Goal: Information Seeking & Learning: Compare options

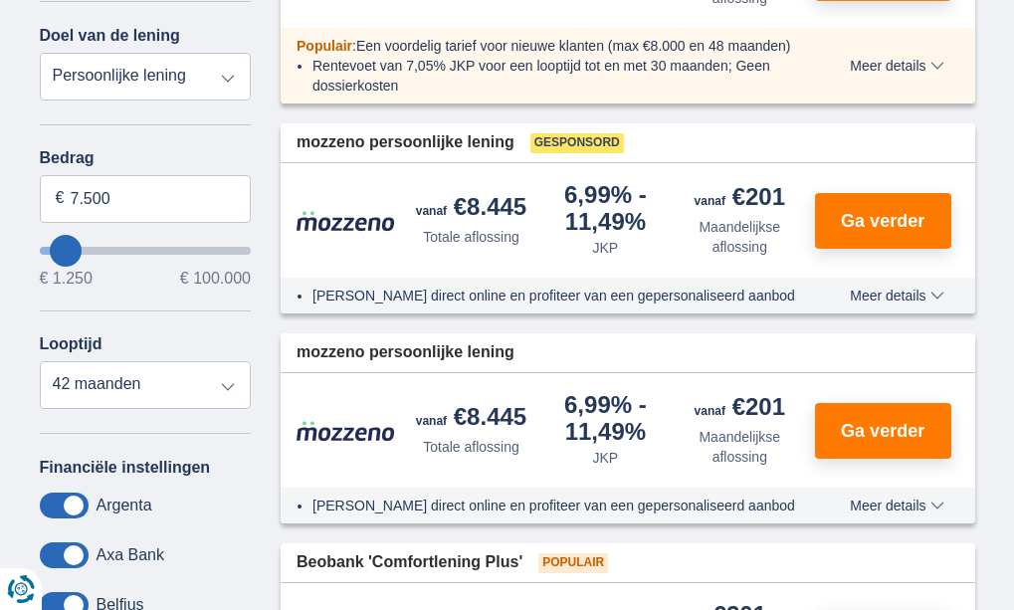
scroll to position [498, 0]
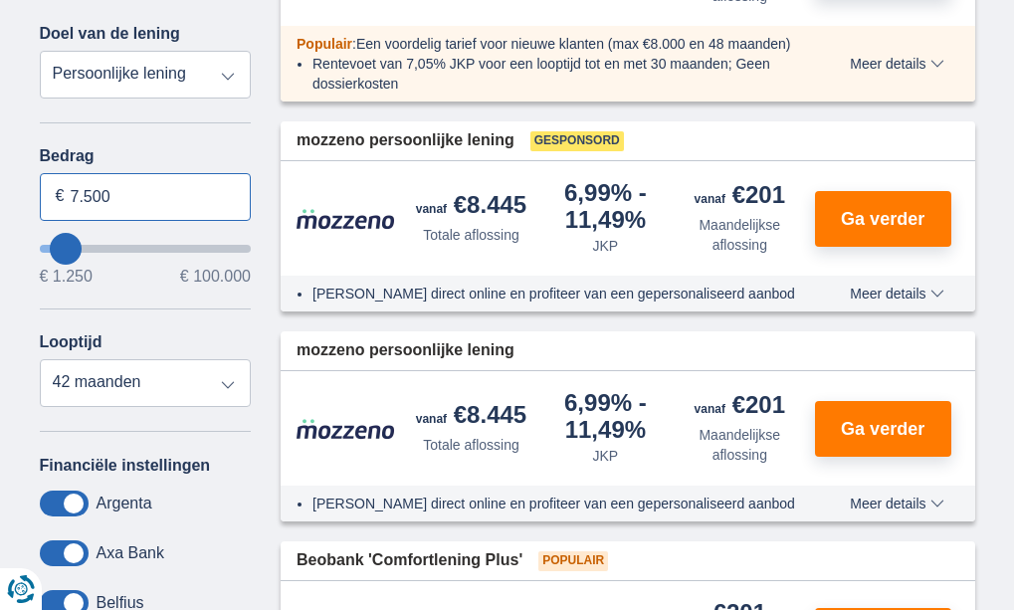
drag, startPoint x: 119, startPoint y: 195, endPoint x: 16, endPoint y: 196, distance: 103.5
type input "15.000"
type input "15250"
click at [126, 142] on div "Annuleren Filters Filteren op Filteren op Totale aflossing JKP Maandelijkse afl…" at bounding box center [146, 315] width 212 height 917
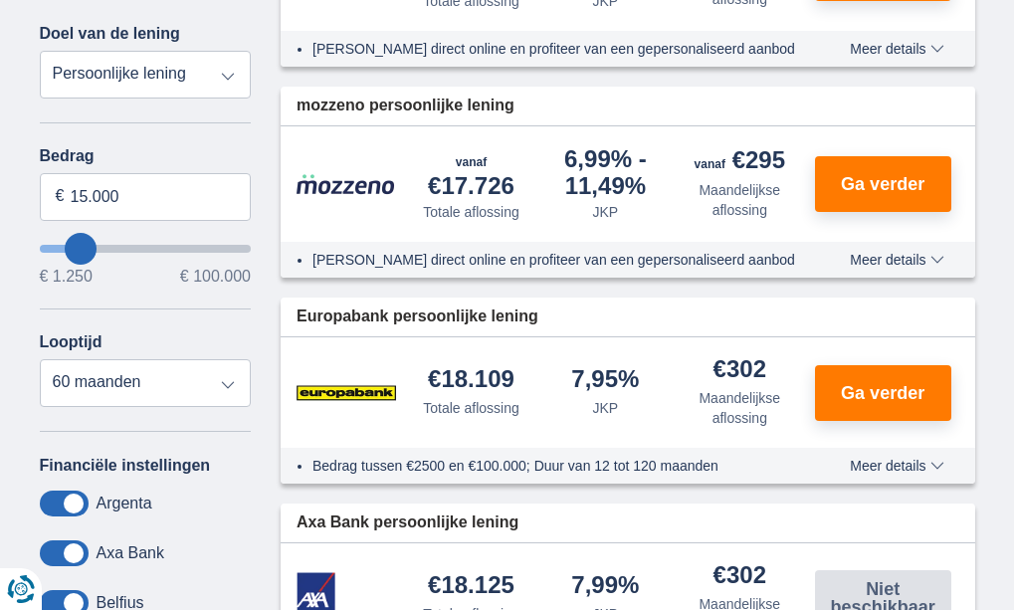
scroll to position [597, 0]
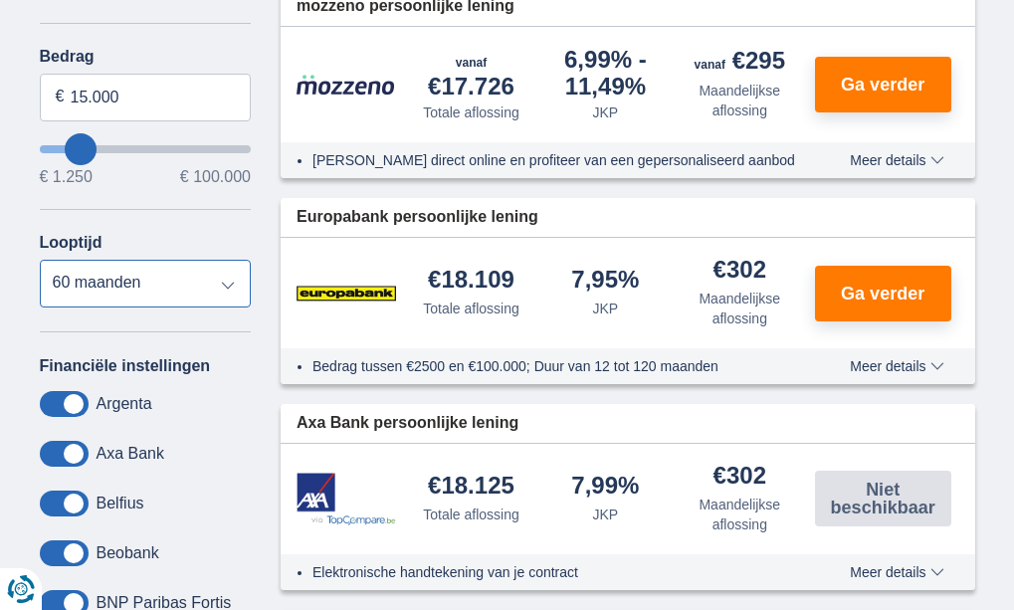
click at [224, 276] on select "12 maanden 18 maanden 24 maanden 30 maanden 36 maanden 42 maanden 48 maanden 60…" at bounding box center [146, 284] width 212 height 48
click at [40, 260] on select "12 maanden 18 maanden 24 maanden 30 maanden 36 maanden 42 maanden 48 maanden 60…" at bounding box center [146, 284] width 212 height 48
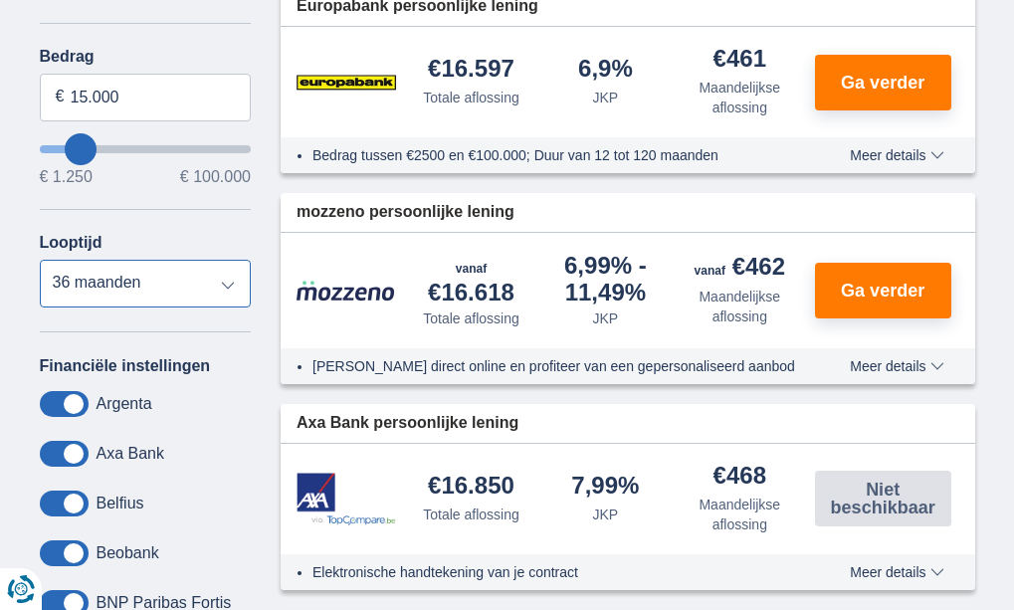
click at [223, 281] on select "12 maanden 18 maanden 24 maanden 30 maanden 36 maanden 42 maanden 48 maanden 60…" at bounding box center [146, 284] width 212 height 48
click at [40, 260] on select "12 maanden 18 maanden 24 maanden 30 maanden 36 maanden 42 maanden 48 maanden 60…" at bounding box center [146, 284] width 212 height 48
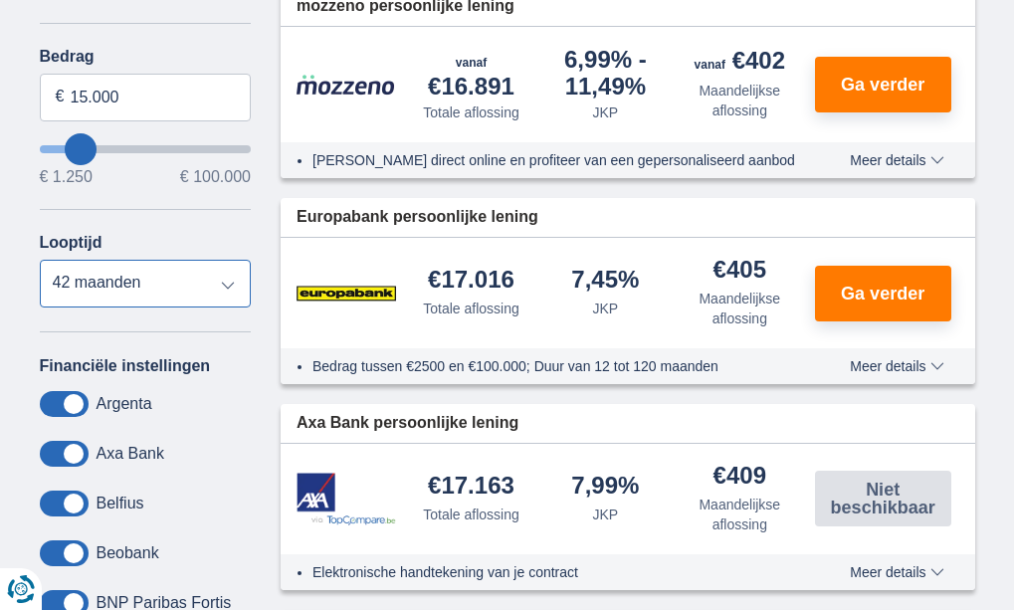
click at [200, 281] on select "12 maanden 18 maanden 24 maanden 30 maanden 36 maanden 42 maanden 48 maanden 60…" at bounding box center [146, 284] width 212 height 48
select select "48"
click at [40, 260] on select "12 maanden 18 maanden 24 maanden 30 maanden 36 maanden 42 maanden 48 maanden 60…" at bounding box center [146, 284] width 212 height 48
click at [923, 372] on span "Meer details" at bounding box center [897, 366] width 94 height 14
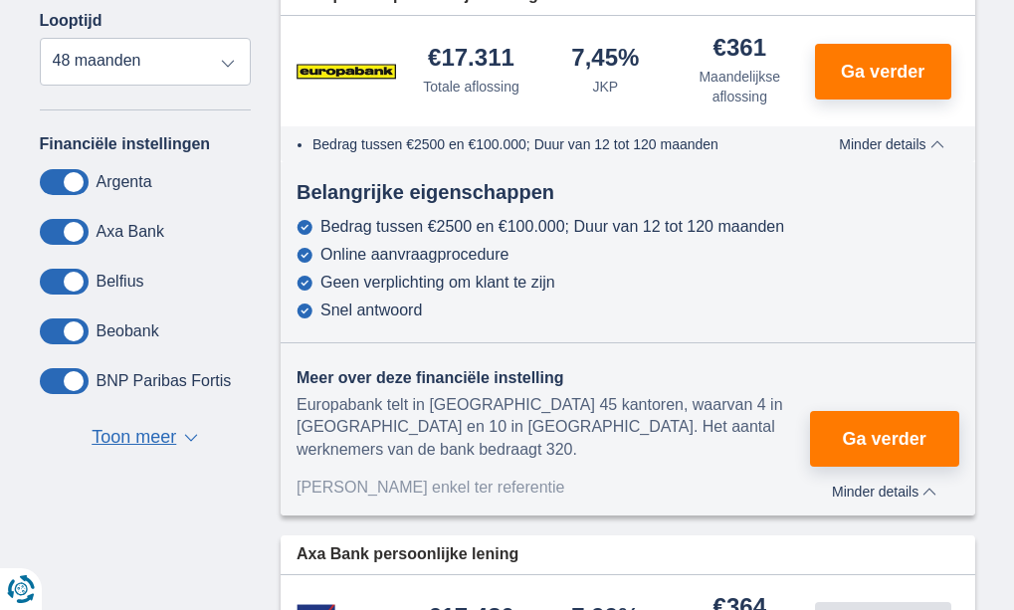
scroll to position [697, 0]
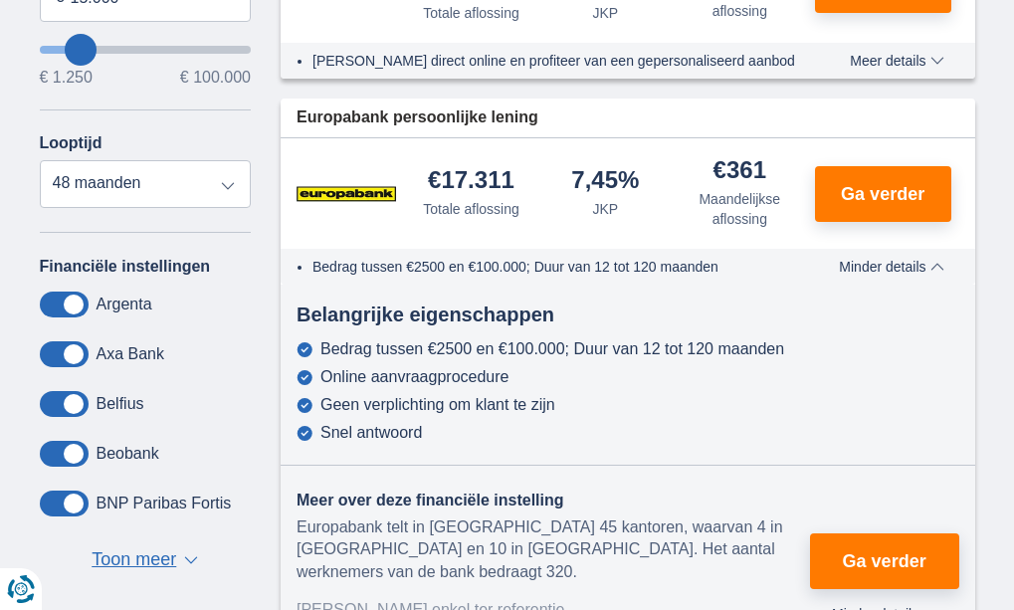
drag, startPoint x: 514, startPoint y: 174, endPoint x: 423, endPoint y: 176, distance: 90.6
click at [423, 176] on div "€17.311 Totale aflossing" at bounding box center [471, 193] width 134 height 51
click at [540, 179] on div "7,45% JKP" at bounding box center [605, 193] width 134 height 51
drag, startPoint x: 576, startPoint y: 176, endPoint x: 655, endPoint y: 176, distance: 78.6
click at [655, 176] on div "7,45% JKP" at bounding box center [605, 193] width 134 height 51
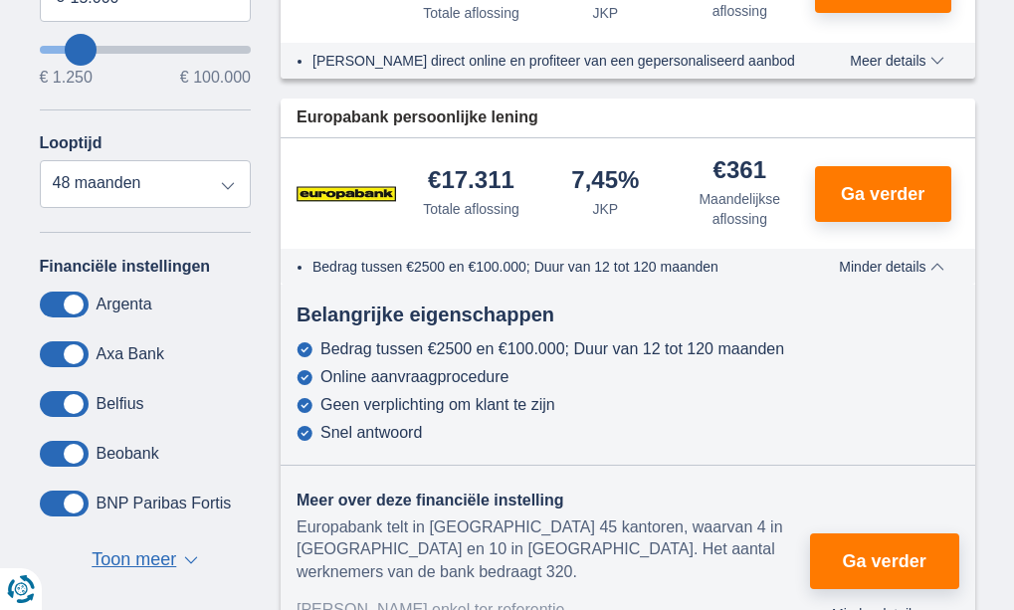
click at [658, 175] on div "7,45% JKP" at bounding box center [605, 193] width 134 height 51
drag, startPoint x: 768, startPoint y: 164, endPoint x: 692, endPoint y: 164, distance: 76.6
click at [693, 164] on div "€361 Maandelijkse aflossing" at bounding box center [740, 193] width 134 height 71
click at [690, 164] on div "€361 Maandelijkse aflossing" at bounding box center [740, 193] width 134 height 71
drag, startPoint x: 573, startPoint y: 181, endPoint x: 659, endPoint y: 188, distance: 85.9
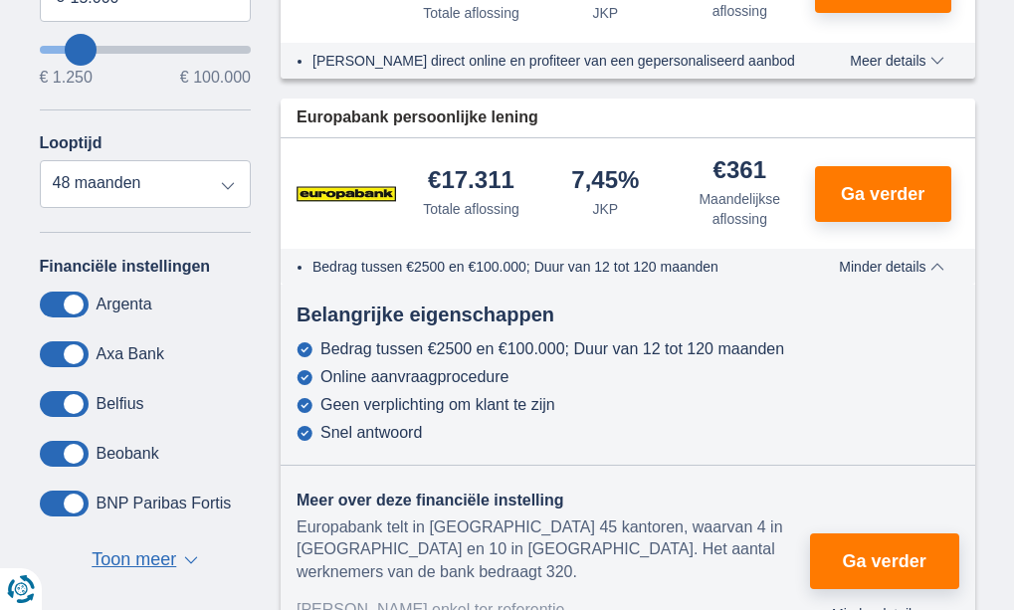
click at [658, 188] on div "7,45% JKP" at bounding box center [605, 193] width 134 height 51
click at [659, 188] on div "7,45% JKP" at bounding box center [605, 193] width 134 height 51
drag, startPoint x: 435, startPoint y: 175, endPoint x: 542, endPoint y: 183, distance: 107.8
click at [542, 183] on div "€17.311 Totale aflossing 7,45% JKP" at bounding box center [628, 193] width 695 height 110
click at [533, 176] on div "€17.311 Totale aflossing" at bounding box center [471, 193] width 134 height 51
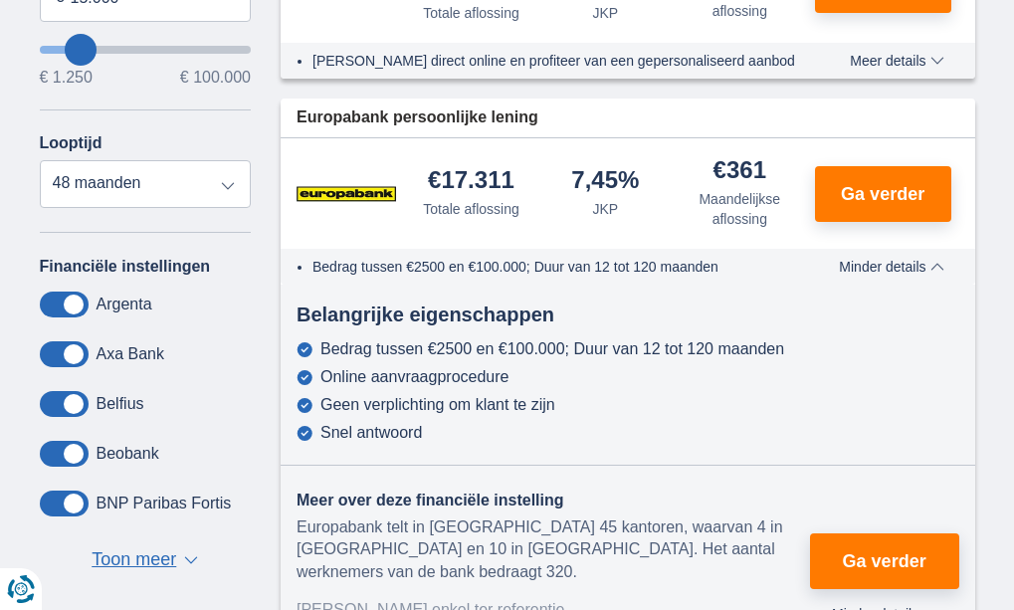
drag, startPoint x: 428, startPoint y: 178, endPoint x: 544, endPoint y: 205, distance: 119.5
click at [544, 205] on div "€17.311 Totale aflossing 7,45% JKP" at bounding box center [628, 193] width 695 height 110
click at [544, 205] on div "7,45% JKP" at bounding box center [605, 193] width 134 height 51
drag, startPoint x: 575, startPoint y: 180, endPoint x: 639, endPoint y: 204, distance: 68.0
click at [639, 204] on div "7,45% JKP" at bounding box center [605, 193] width 134 height 51
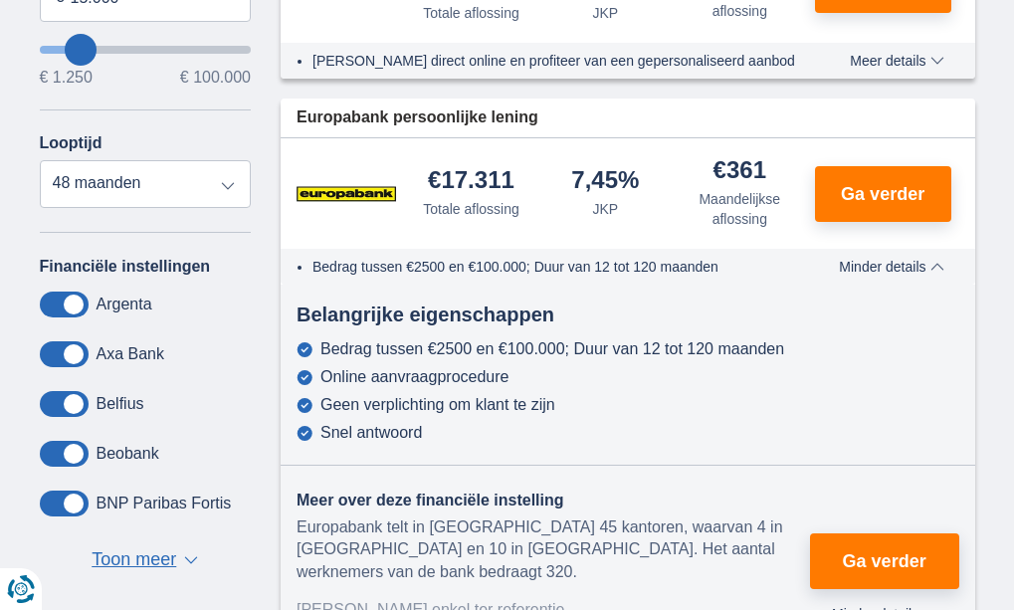
click at [639, 204] on div "7,45% JKP" at bounding box center [605, 193] width 134 height 51
drag, startPoint x: 572, startPoint y: 173, endPoint x: 655, endPoint y: 212, distance: 91.3
click at [655, 212] on div "7,45% JKP" at bounding box center [605, 193] width 134 height 51
drag, startPoint x: 707, startPoint y: 165, endPoint x: 771, endPoint y: 221, distance: 85.4
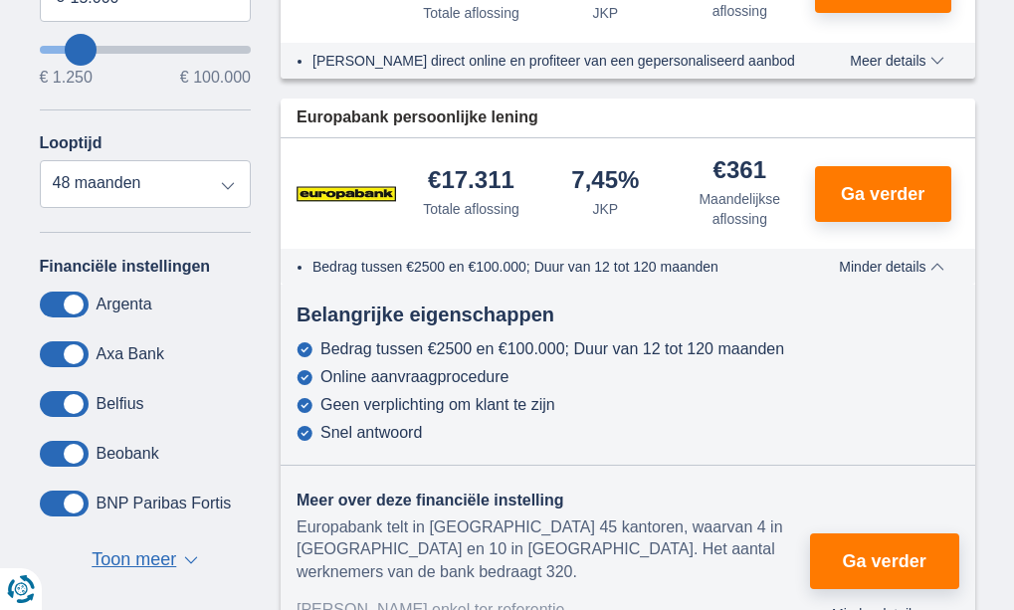
click at [771, 221] on div "€361 Maandelijkse aflossing" at bounding box center [740, 193] width 134 height 71
click at [789, 224] on div "Maandelijkse aflossing" at bounding box center [740, 209] width 118 height 40
drag, startPoint x: 426, startPoint y: 179, endPoint x: 769, endPoint y: 230, distance: 347.1
click at [769, 230] on div "€17.311 Totale aflossing 7,45% JKP" at bounding box center [628, 193] width 695 height 110
click at [786, 223] on div "Maandelijkse aflossing" at bounding box center [740, 209] width 118 height 40
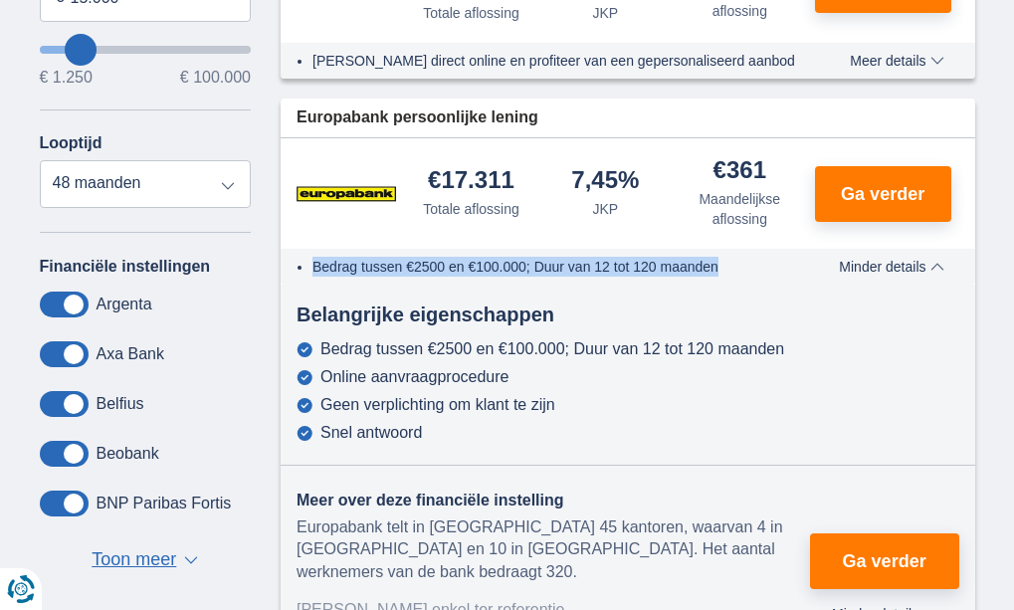
drag, startPoint x: 312, startPoint y: 266, endPoint x: 808, endPoint y: 268, distance: 496.7
click at [808, 268] on div "Bedrag tussen €2500 en €100.000; Duur van 12 tot 120 maanden" at bounding box center [552, 267] width 542 height 20
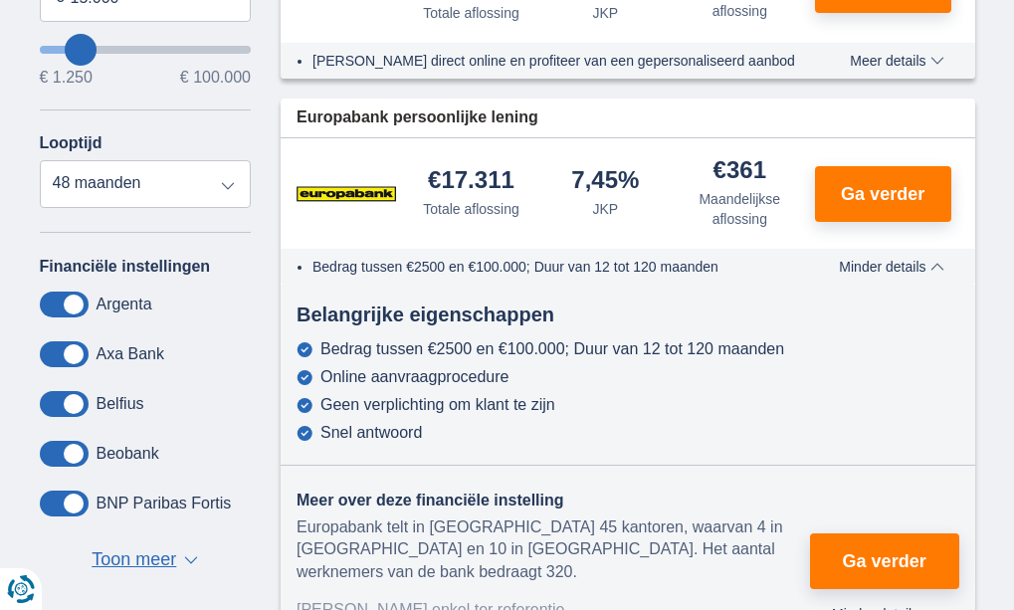
click at [857, 327] on div "Belangrijke eigenschappen" at bounding box center [628, 315] width 695 height 29
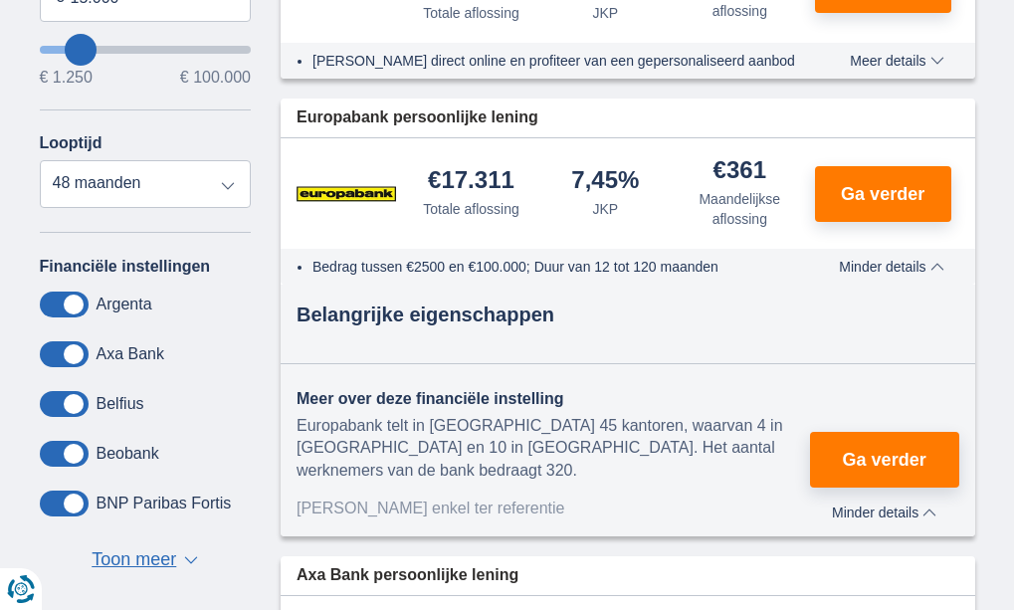
click at [764, 272] on li "Bedrag tussen €2500 en €100.000; Duur van 12 tot 120 maanden" at bounding box center [560, 267] width 495 height 20
click at [760, 294] on div "Belangrijke eigenschappen Bedrag tussen €2500 en €100.000; Duur van 12 tot 120 …" at bounding box center [628, 411] width 695 height 252
click at [923, 272] on span "Minder details" at bounding box center [891, 267] width 105 height 14
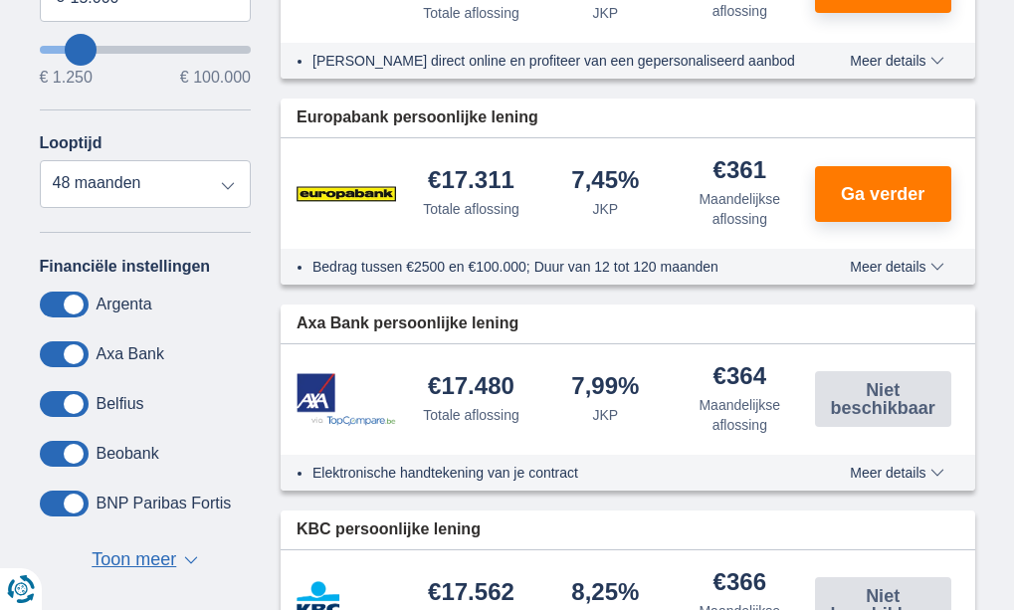
click at [923, 272] on span "Meer details" at bounding box center [897, 267] width 94 height 14
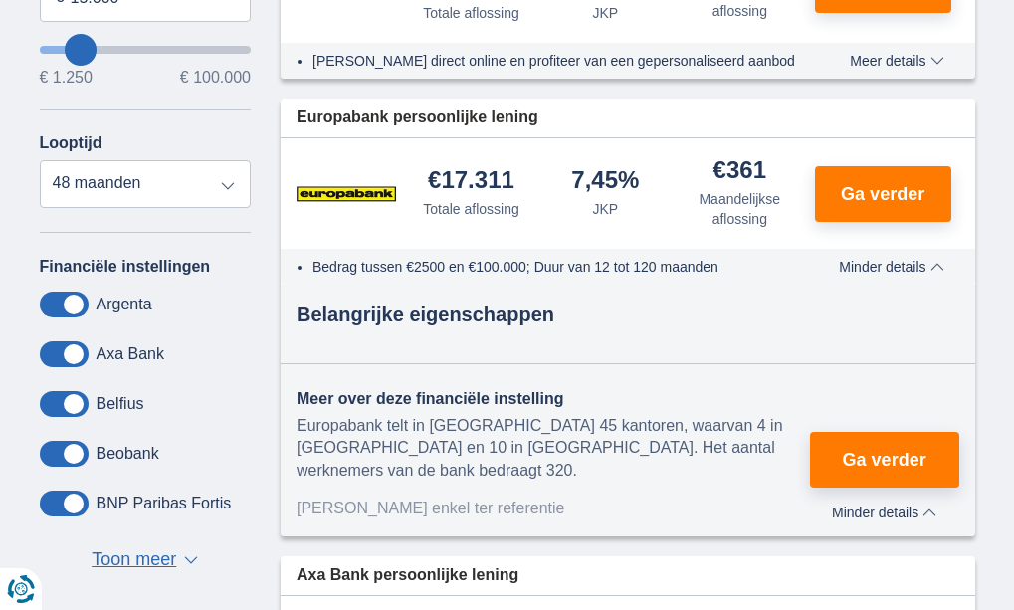
click at [495, 318] on div "Belangrijke eigenschappen" at bounding box center [628, 315] width 695 height 29
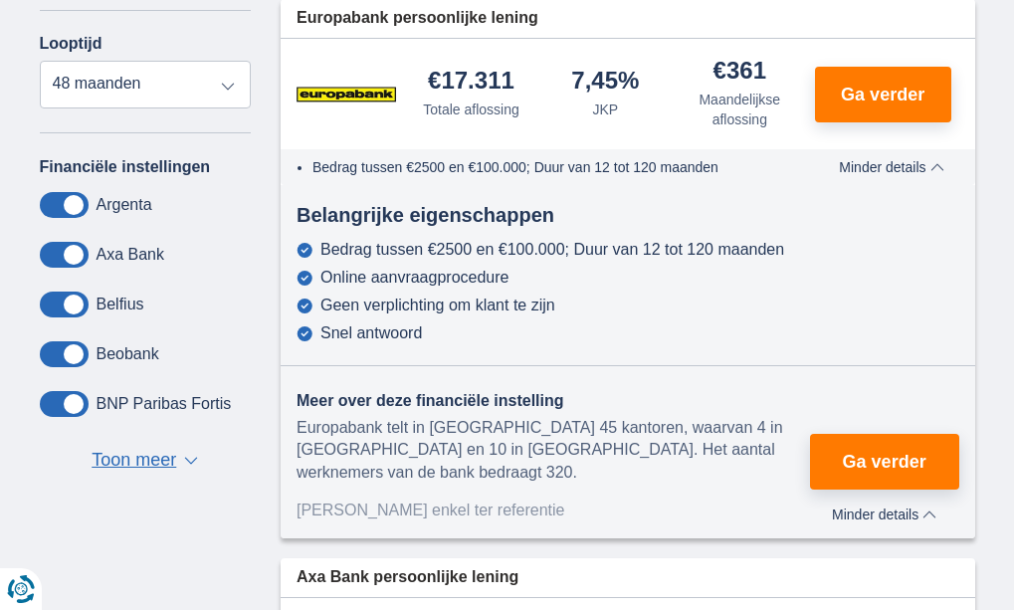
scroll to position [896, 0]
